Goal: Task Accomplishment & Management: Manage account settings

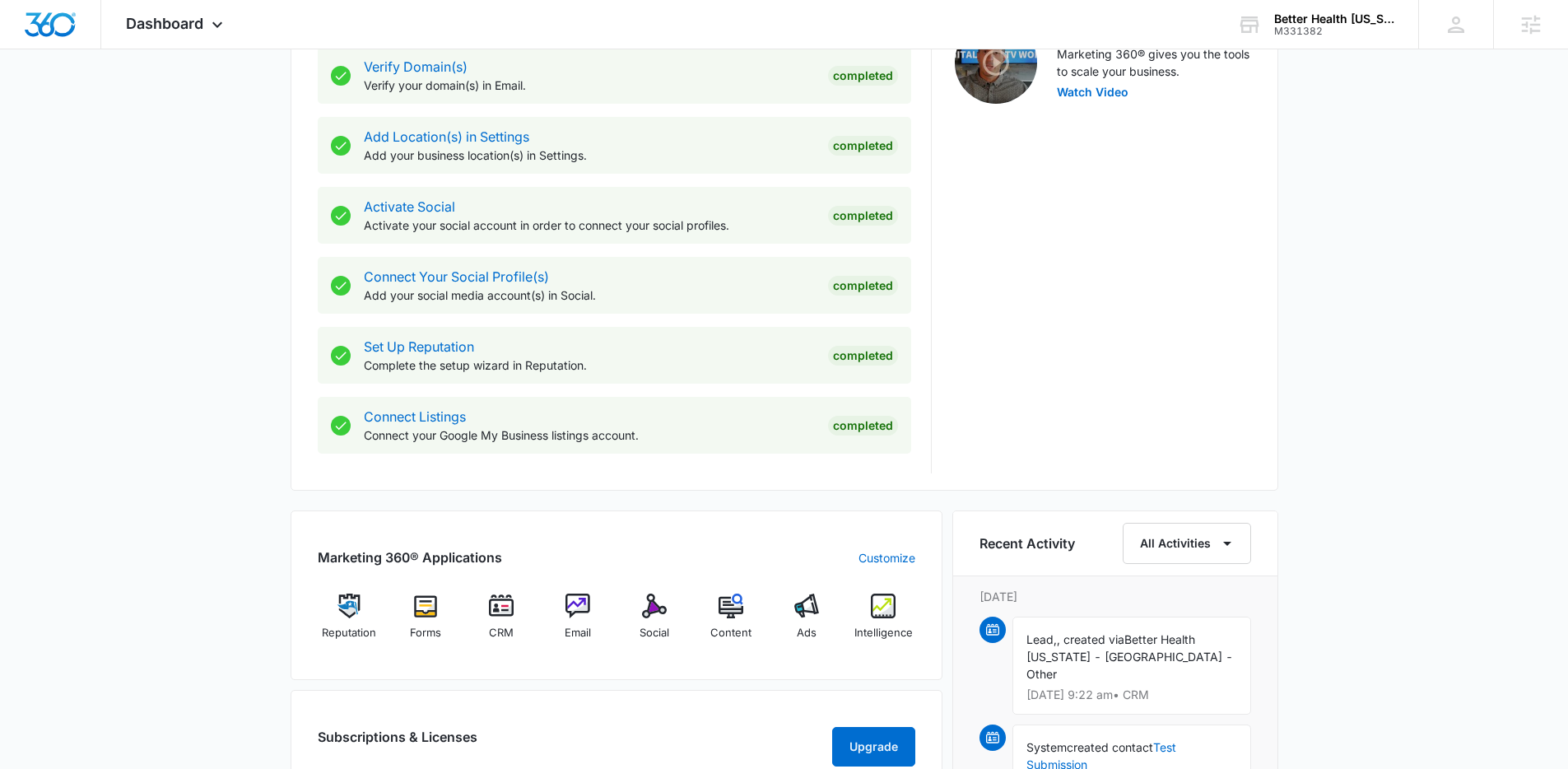
scroll to position [657, 0]
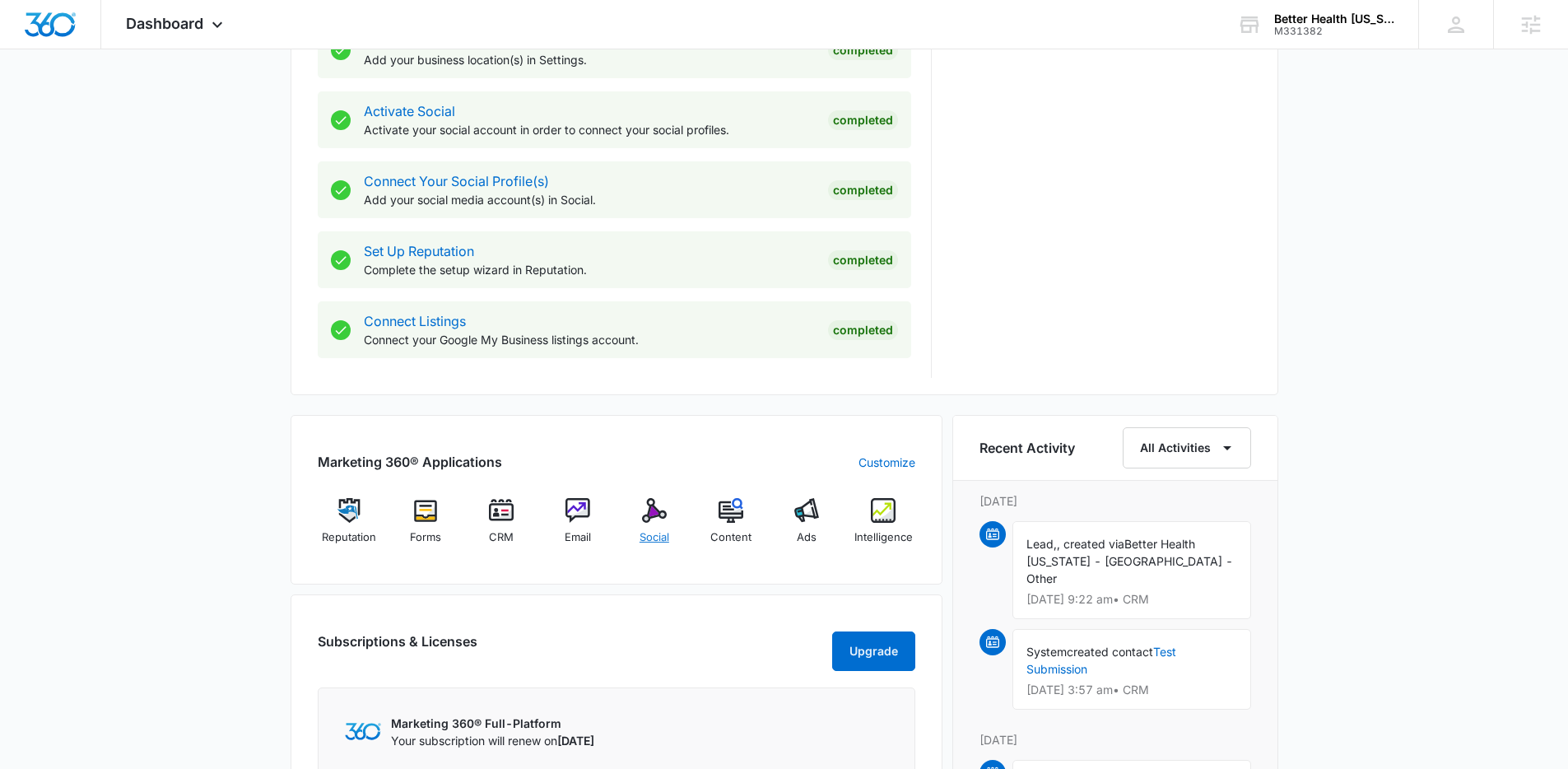
click at [650, 529] on span "Social" at bounding box center [654, 537] width 29 height 16
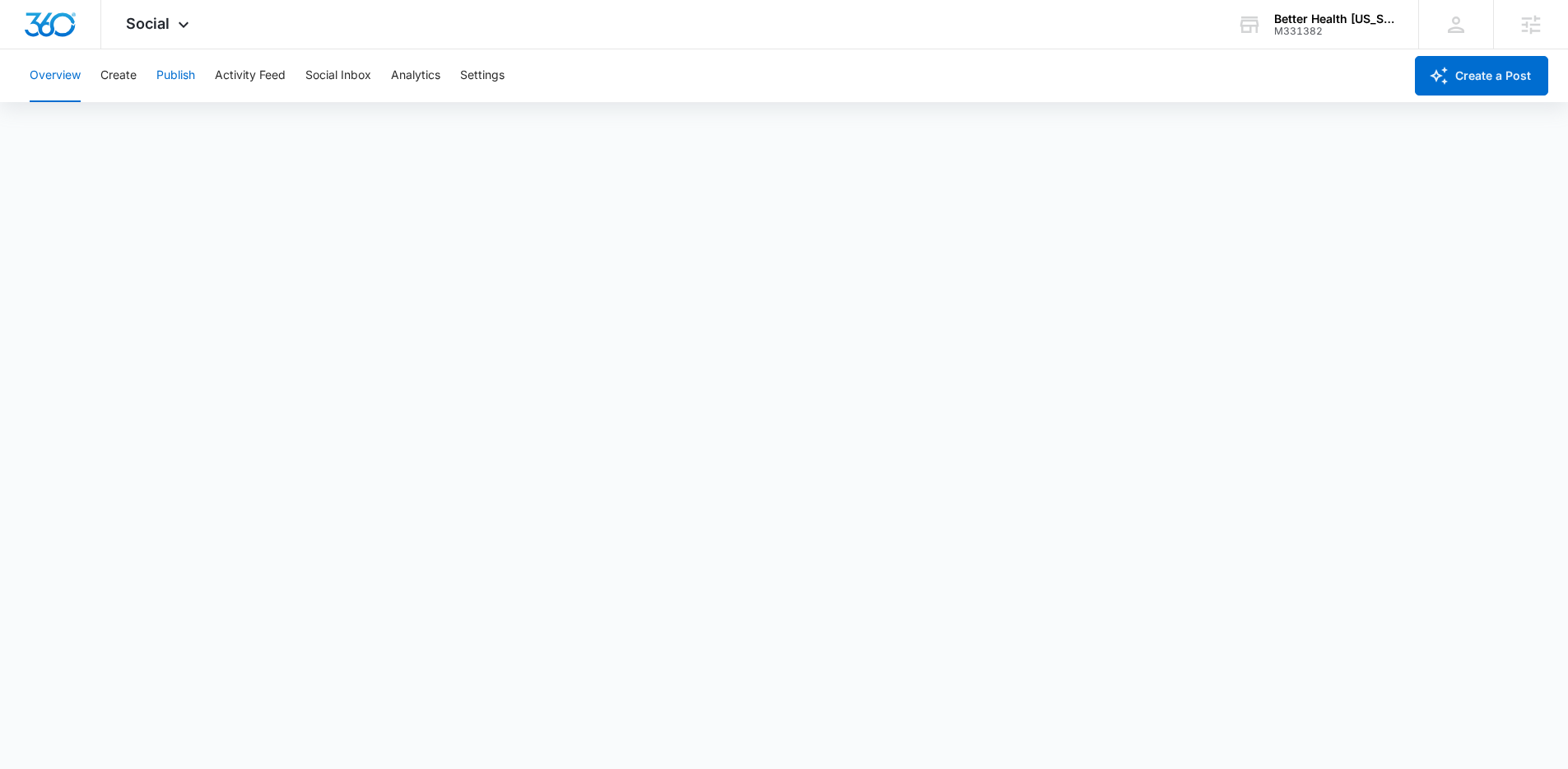
click at [164, 83] on button "Publish" at bounding box center [176, 75] width 39 height 53
click at [175, 78] on button "Publish" at bounding box center [176, 75] width 39 height 53
click at [569, 519] on strong "norm" at bounding box center [555, 529] width 35 height 21
click at [142, 76] on div "Overview Create Publish Activity Feed Social Inbox Analytics Settings" at bounding box center [712, 75] width 1384 height 53
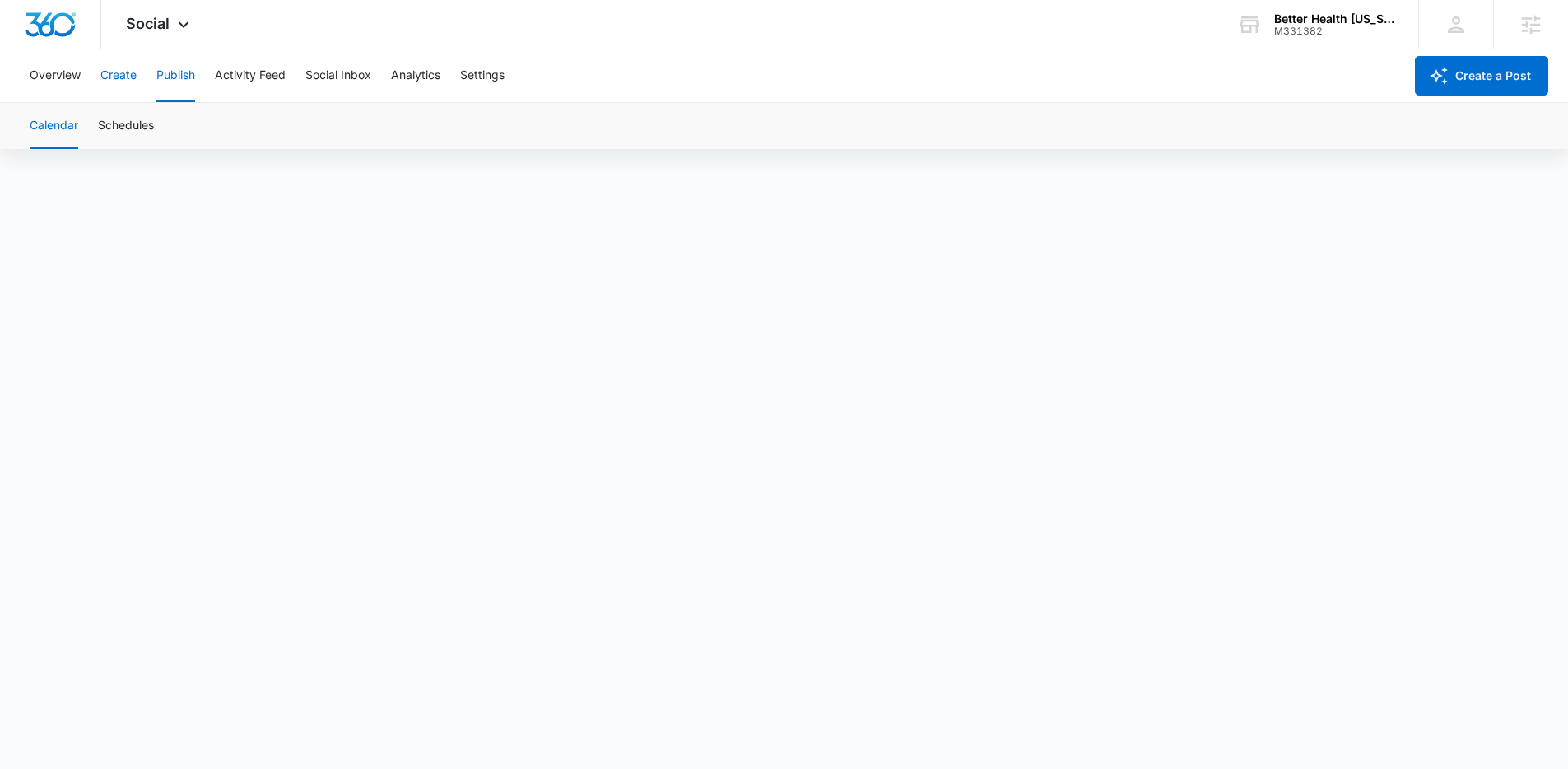
click at [129, 80] on button "Create" at bounding box center [118, 75] width 36 height 53
click at [161, 129] on button "Approvals" at bounding box center [161, 125] width 55 height 46
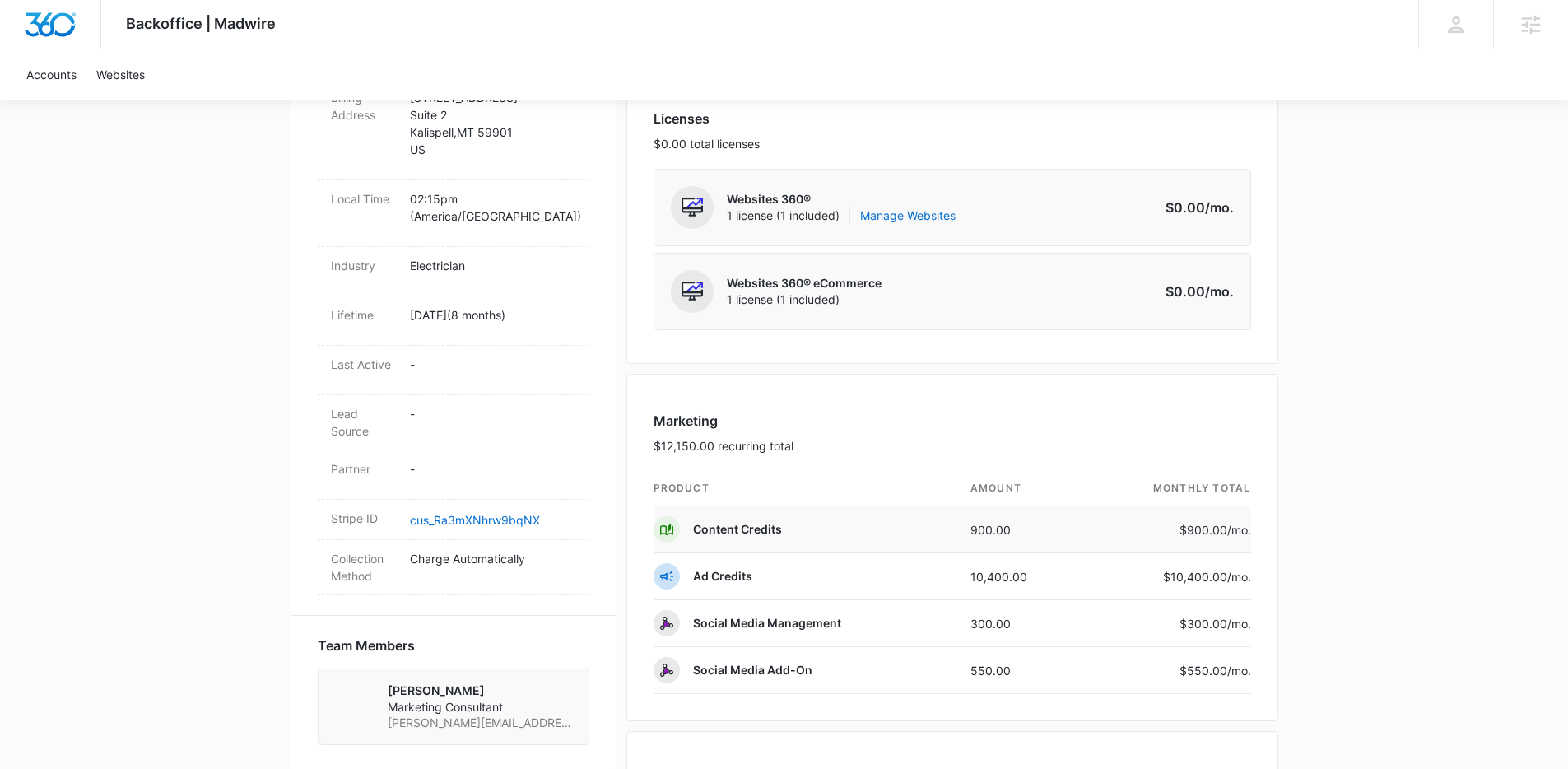
scroll to position [675, 0]
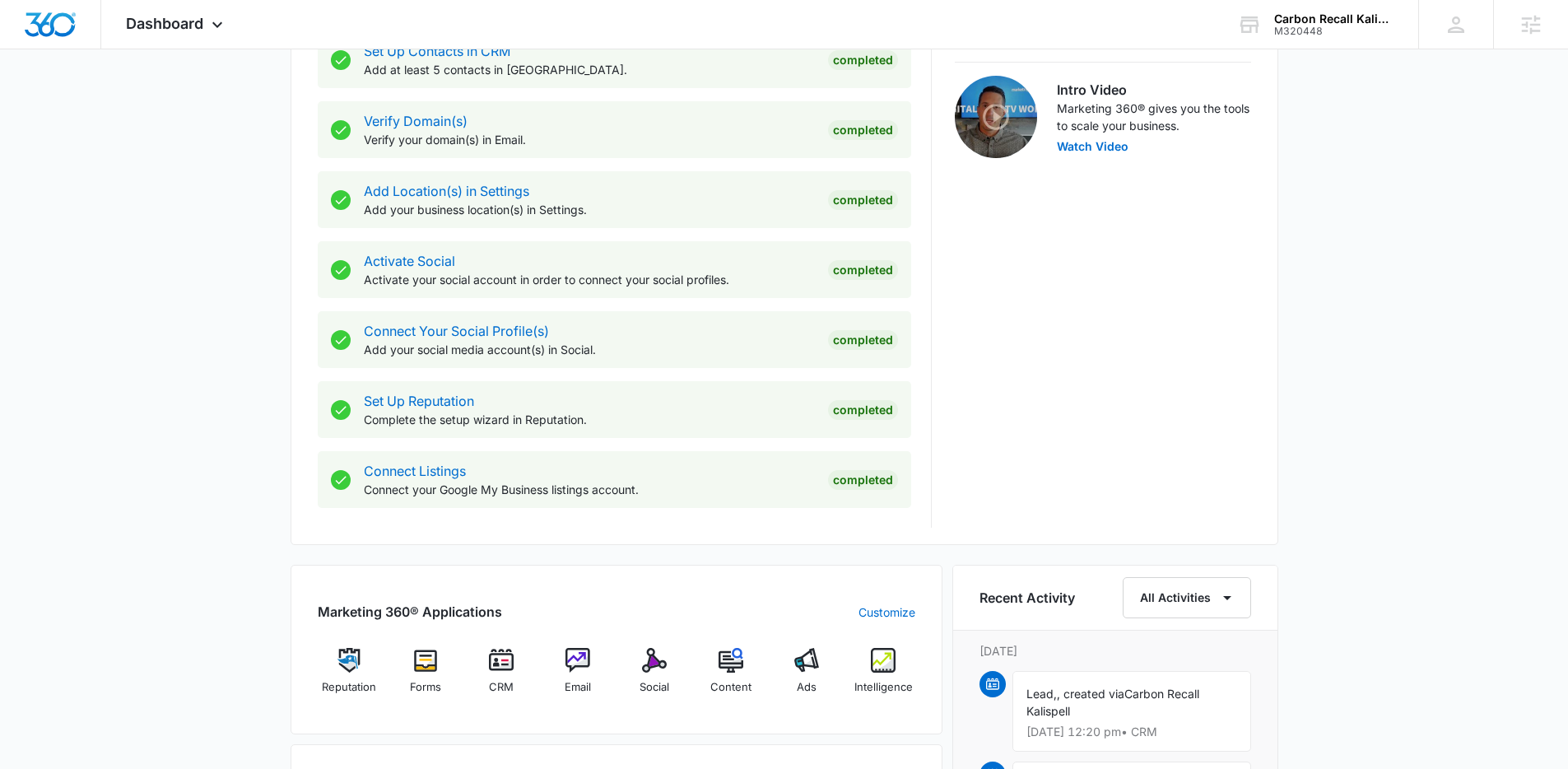
scroll to position [538, 0]
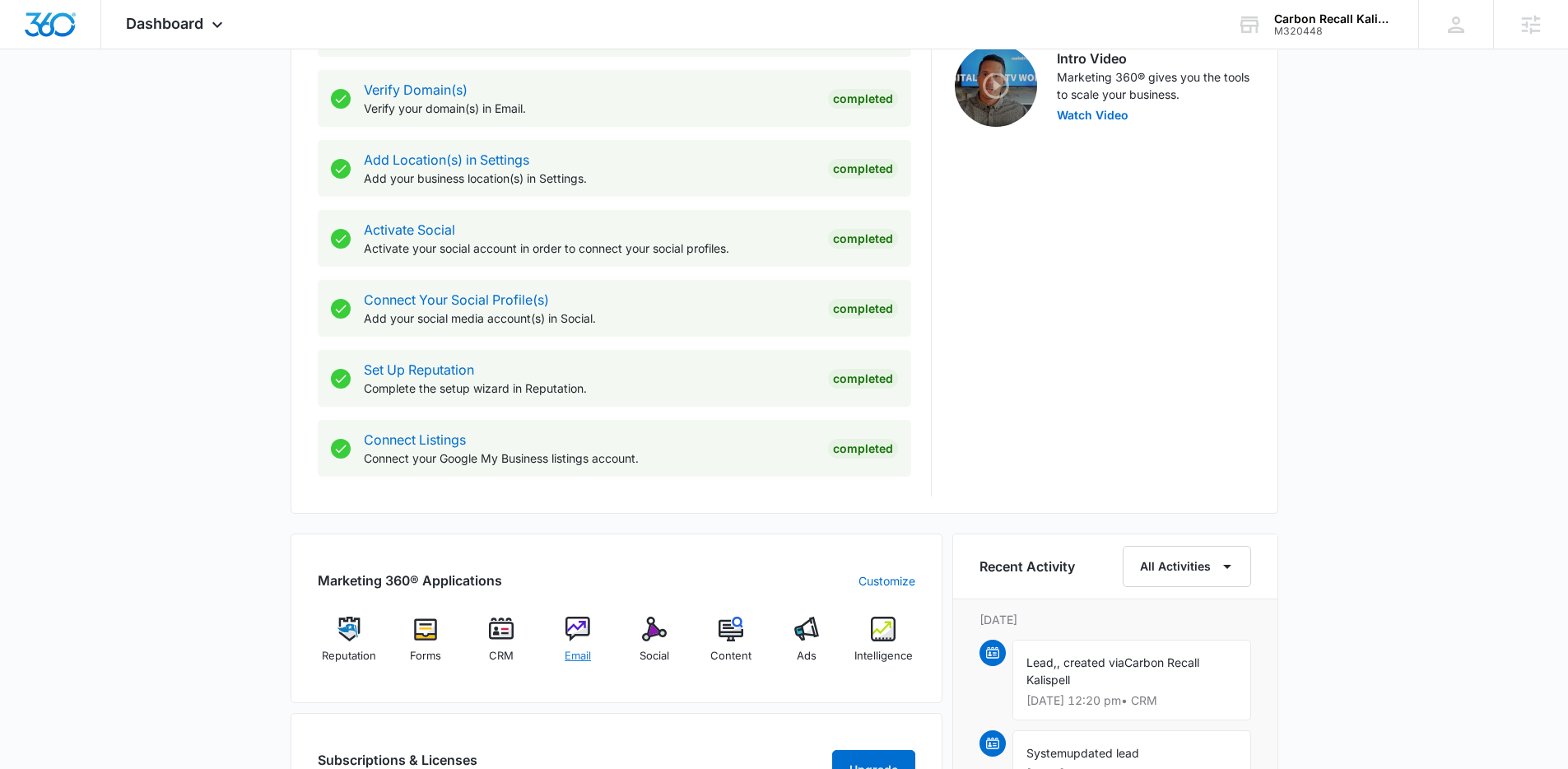
click at [554, 655] on div "Email" at bounding box center [578, 646] width 63 height 60
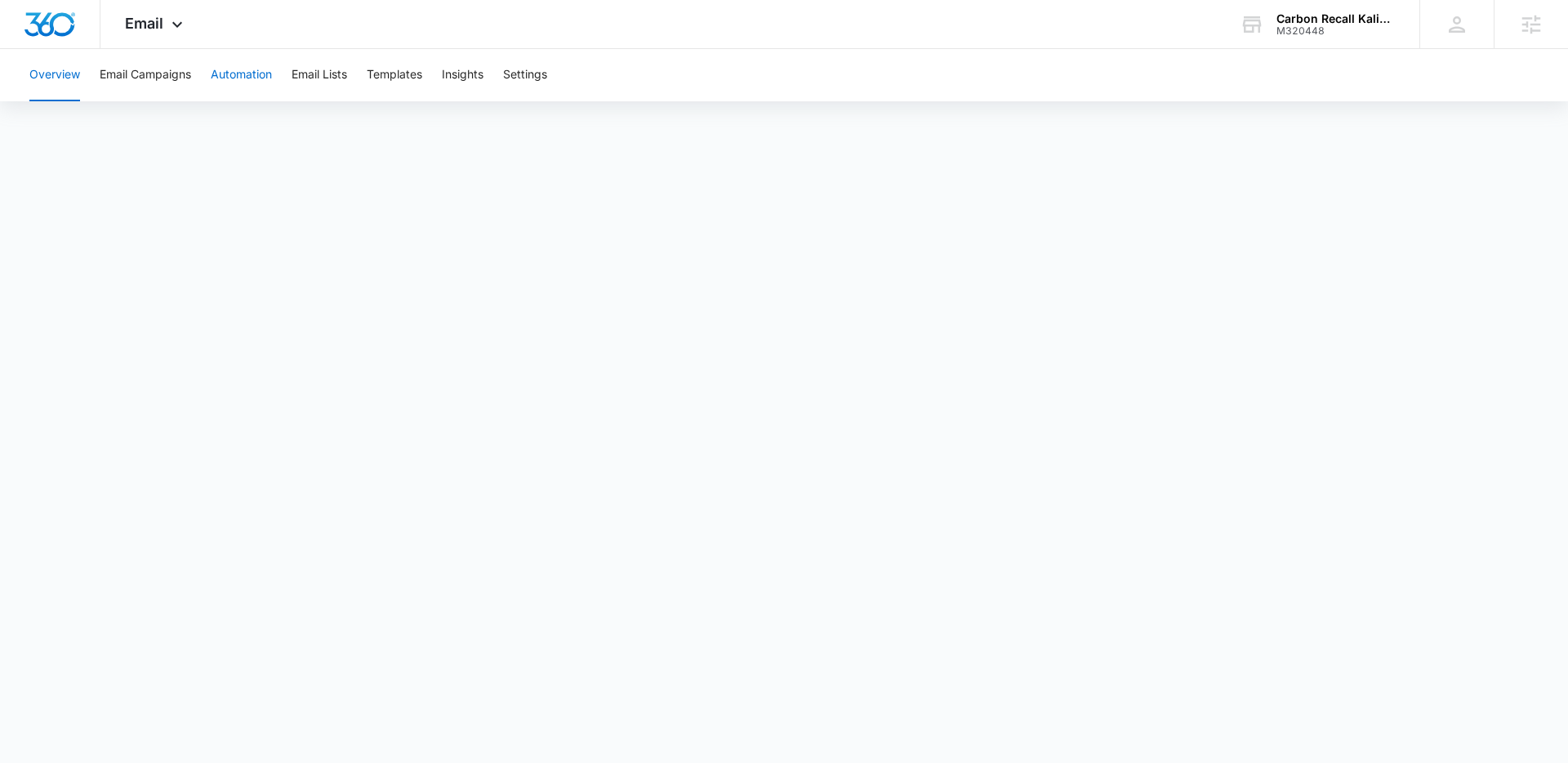
click at [252, 76] on button "Automation" at bounding box center [240, 75] width 61 height 52
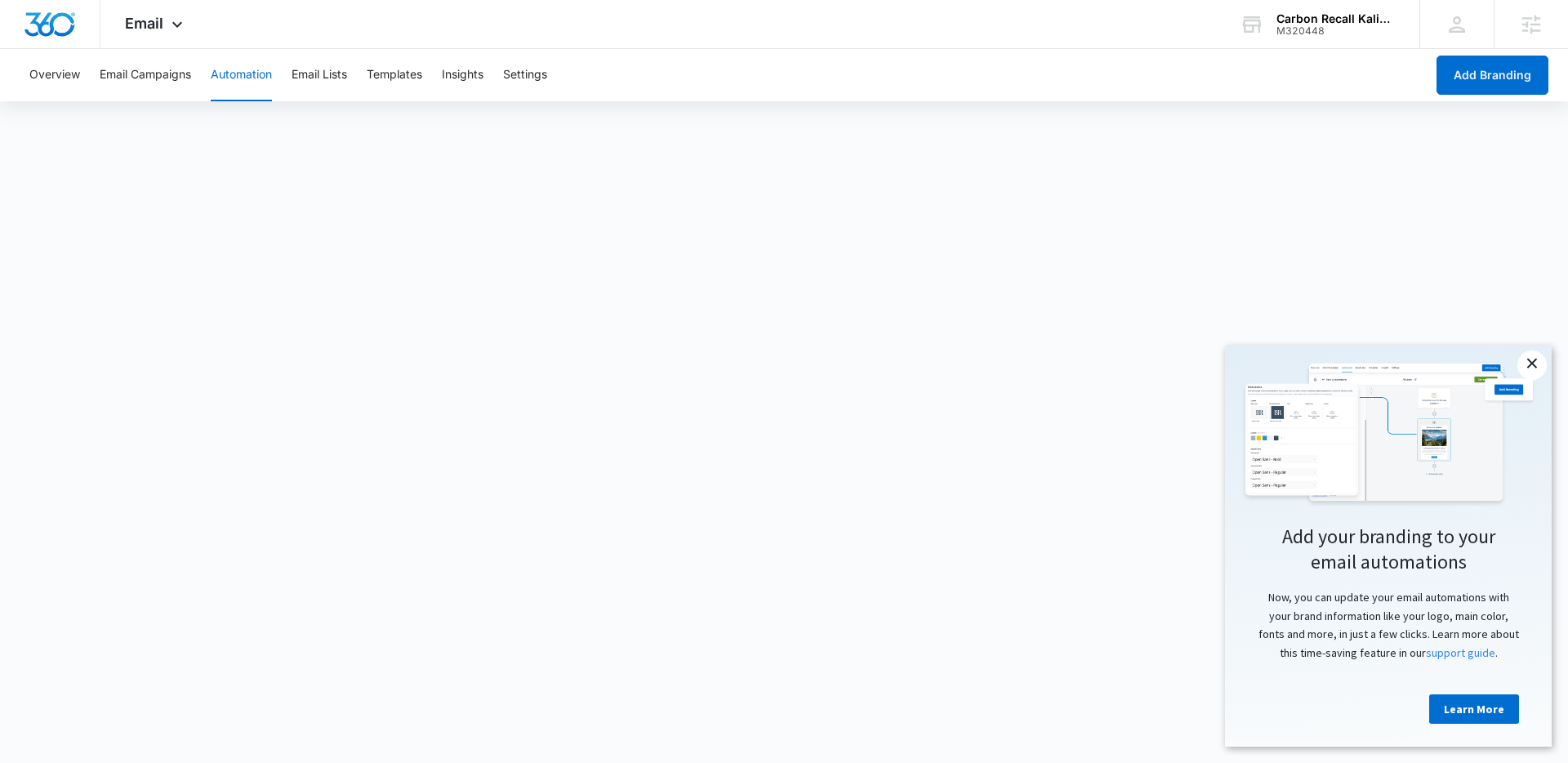
click at [1526, 365] on link "×" at bounding box center [1532, 365] width 29 height 29
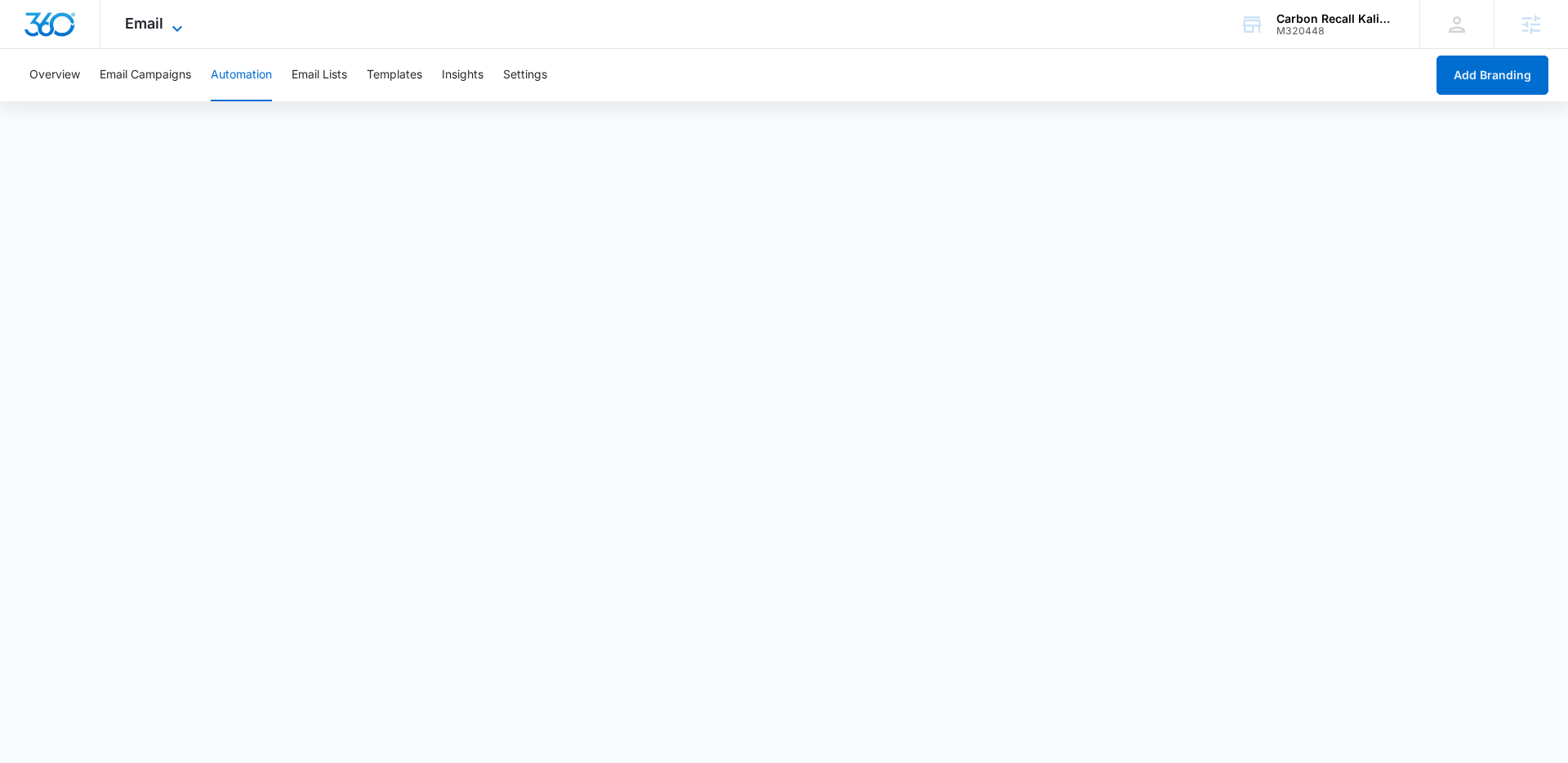
click at [183, 27] on icon at bounding box center [177, 28] width 20 height 20
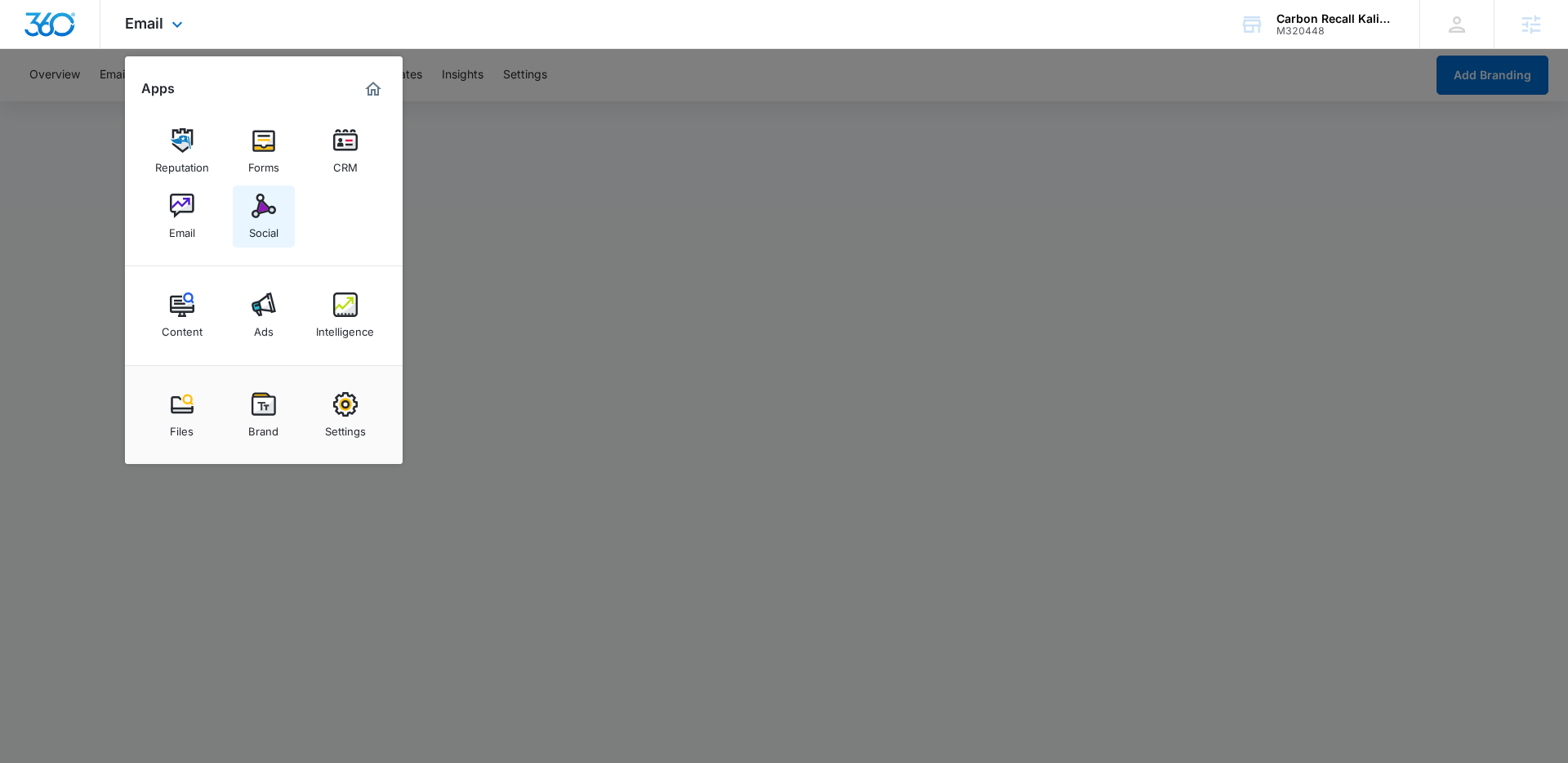
click at [252, 192] on link "Social" at bounding box center [263, 216] width 62 height 62
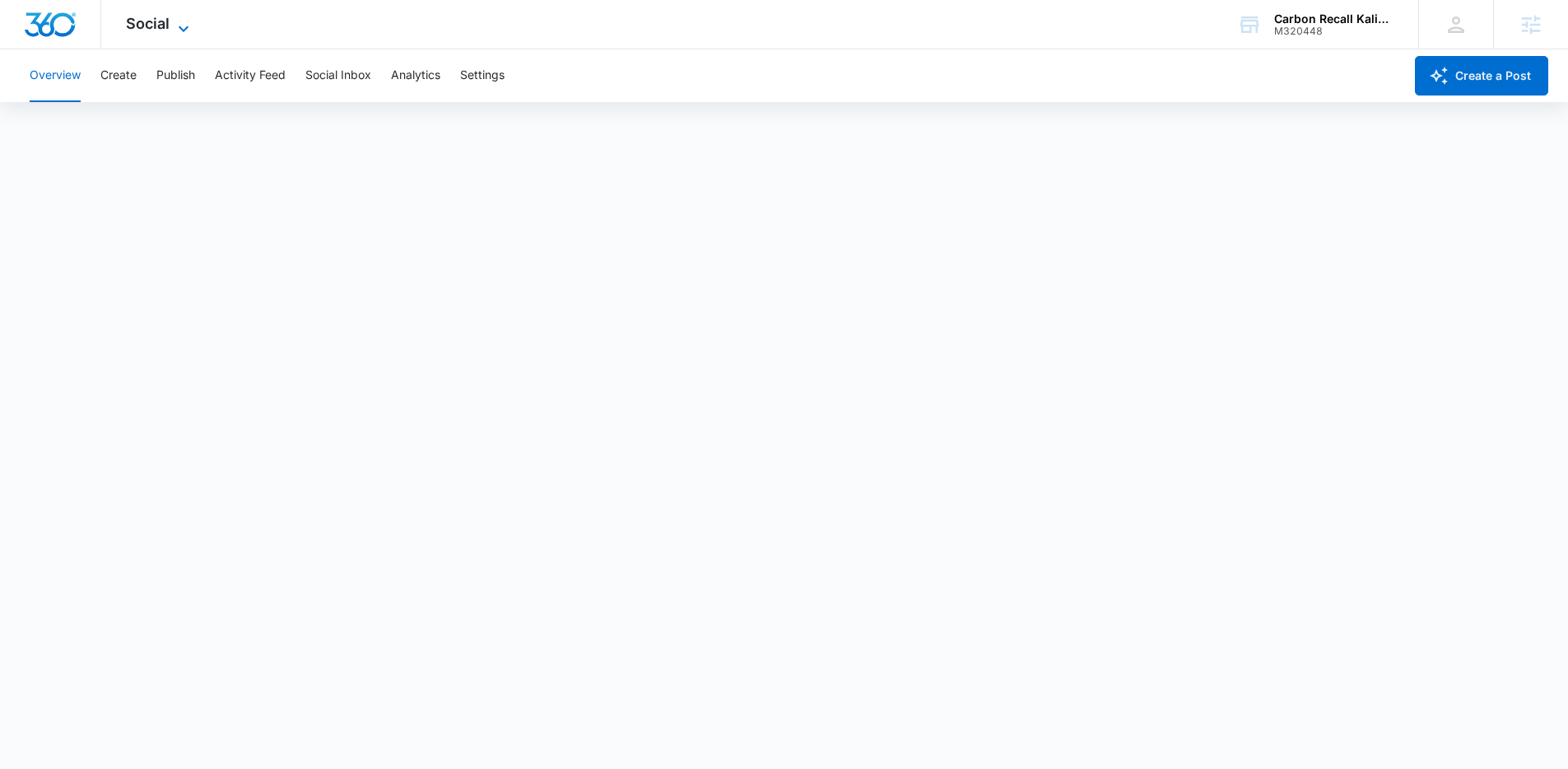
click at [185, 25] on icon at bounding box center [183, 29] width 20 height 20
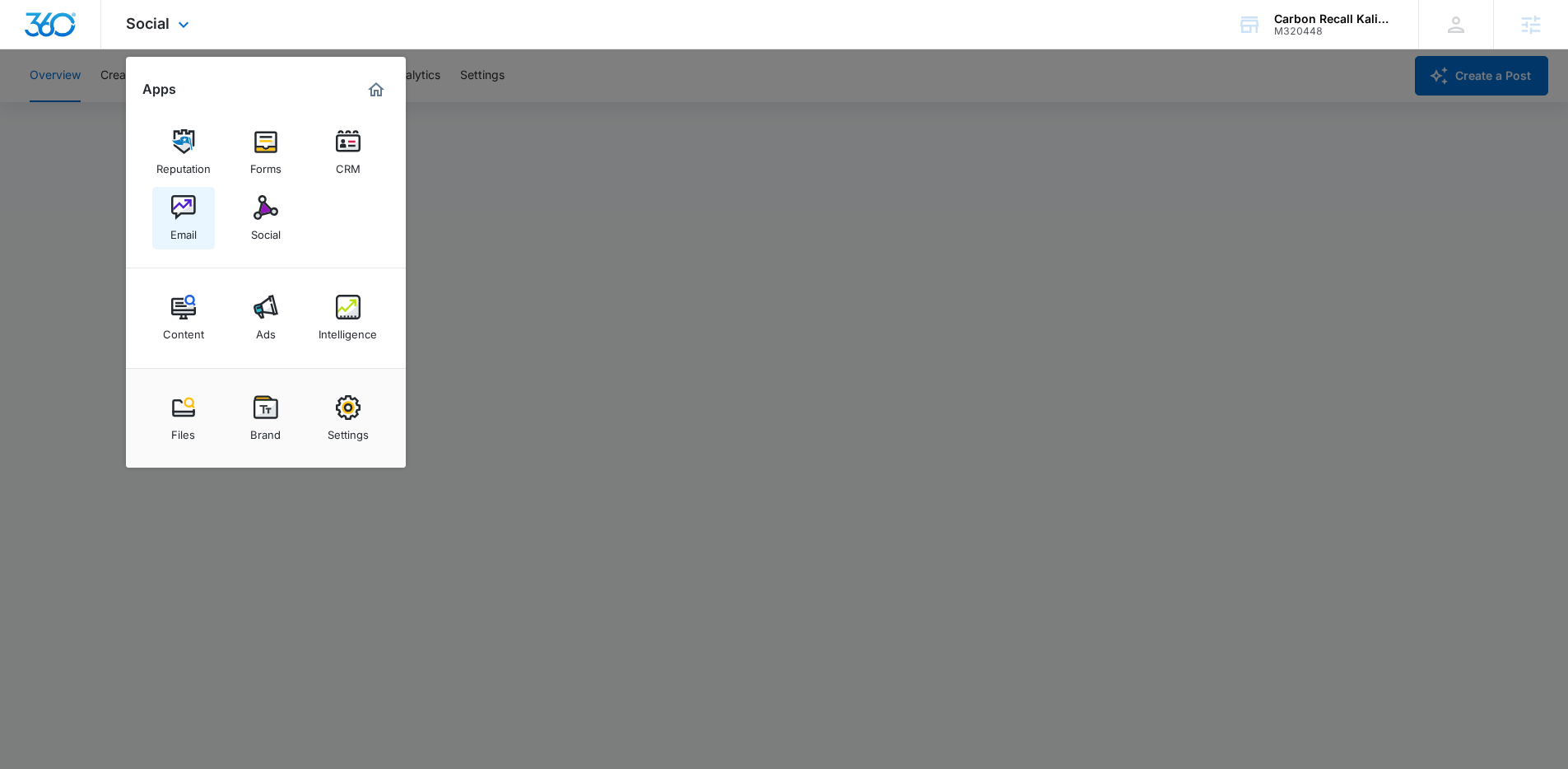
click at [177, 226] on div "Email" at bounding box center [183, 230] width 26 height 22
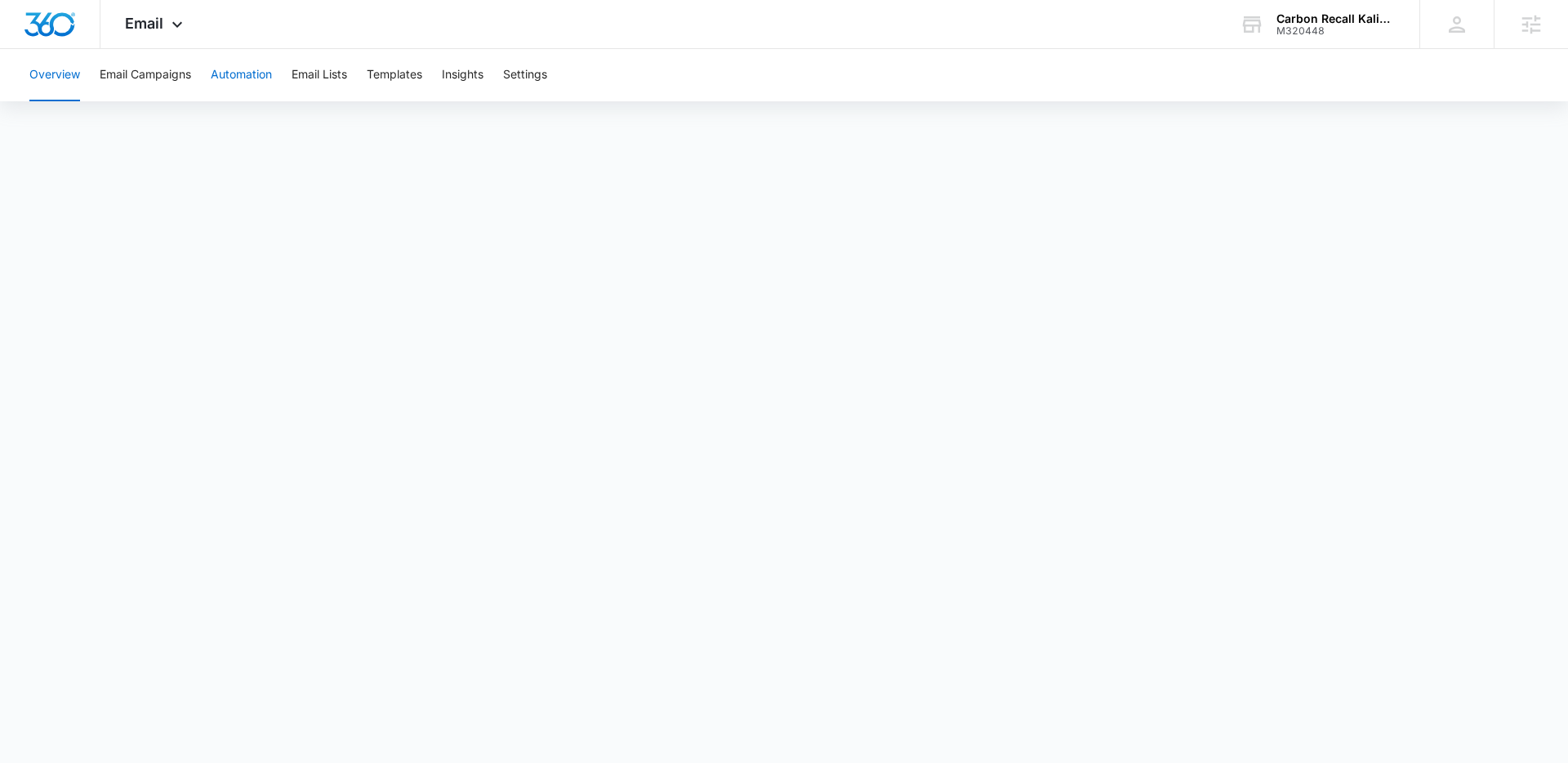
click at [270, 83] on button "Automation" at bounding box center [240, 75] width 61 height 52
click at [181, 26] on icon at bounding box center [177, 28] width 20 height 20
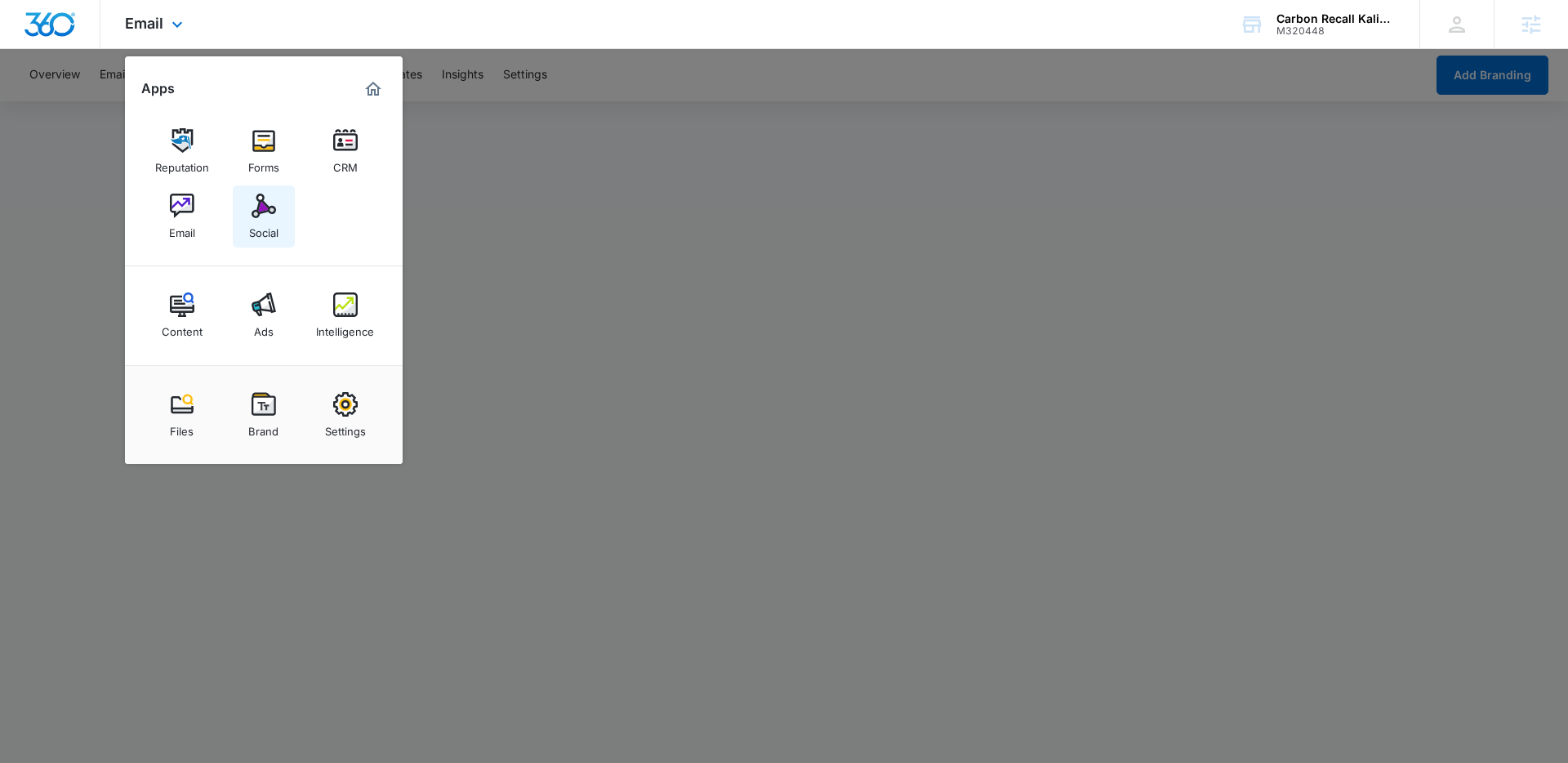
click at [264, 236] on div "Social" at bounding box center [263, 228] width 29 height 21
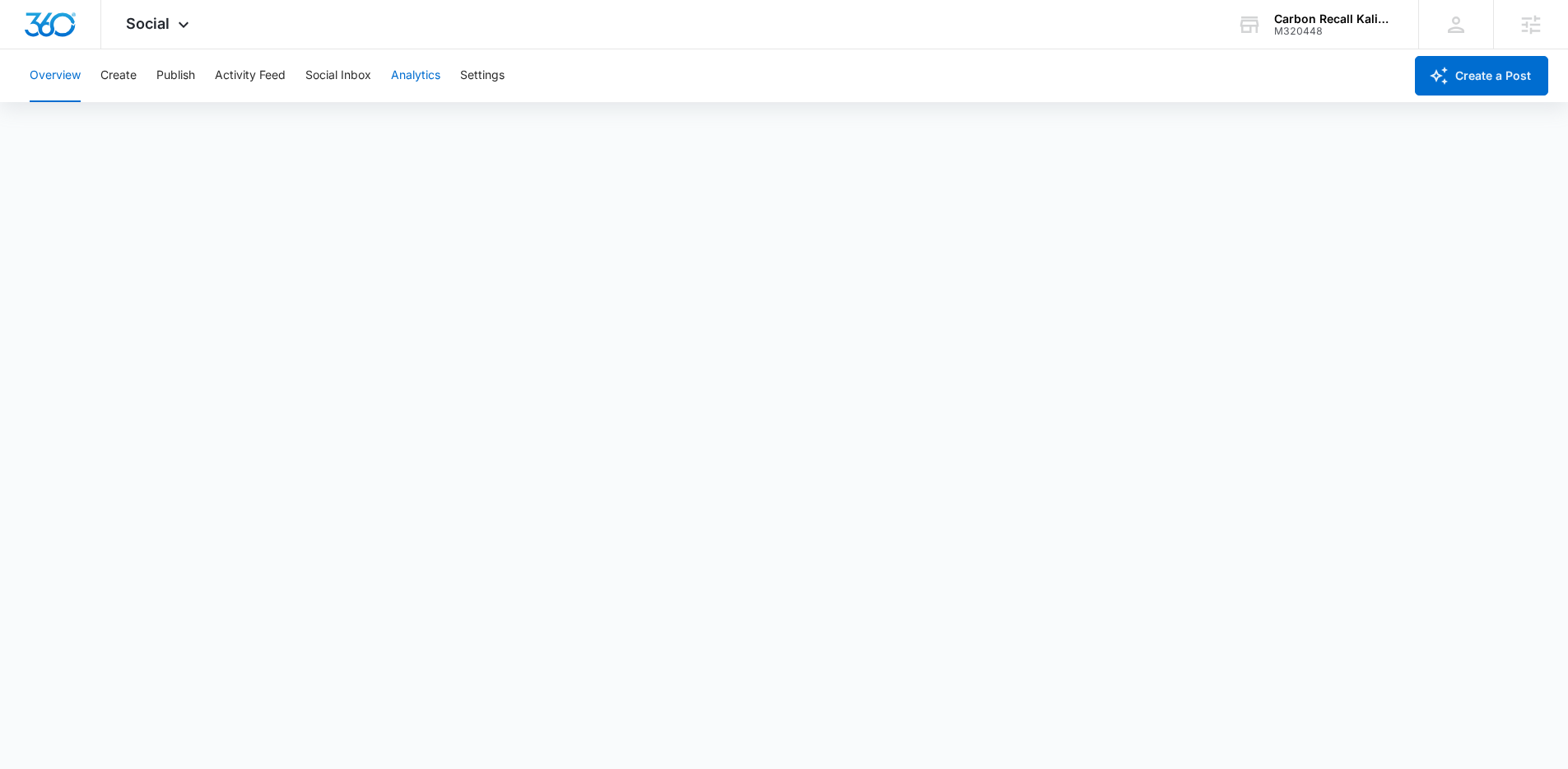
click at [408, 80] on button "Analytics" at bounding box center [415, 75] width 49 height 53
click at [541, 130] on button "Reports" at bounding box center [541, 125] width 42 height 46
